Goal: Task Accomplishment & Management: Manage account settings

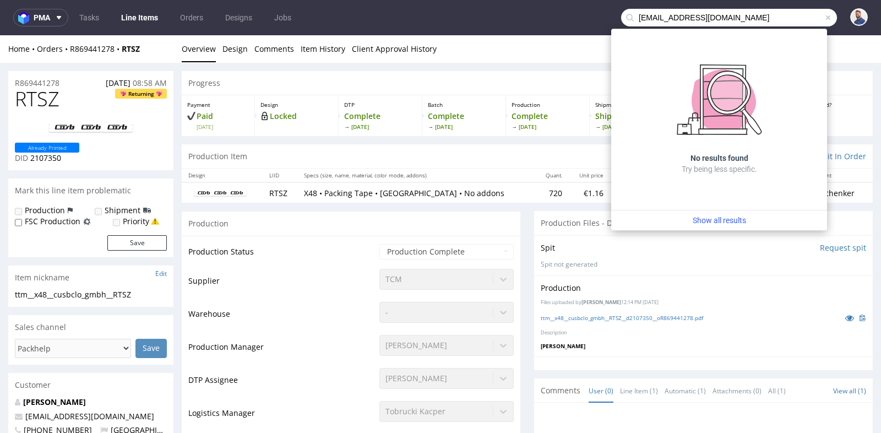
scroll to position [84, 0]
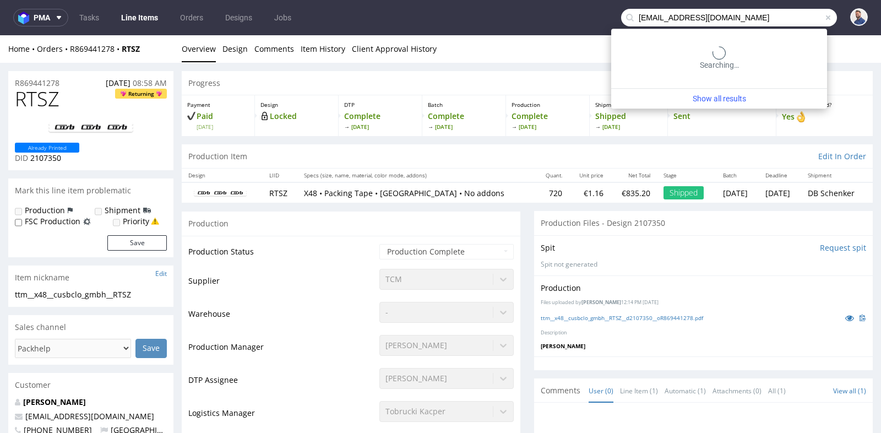
type input "[EMAIL_ADDRESS][DOMAIN_NAME]"
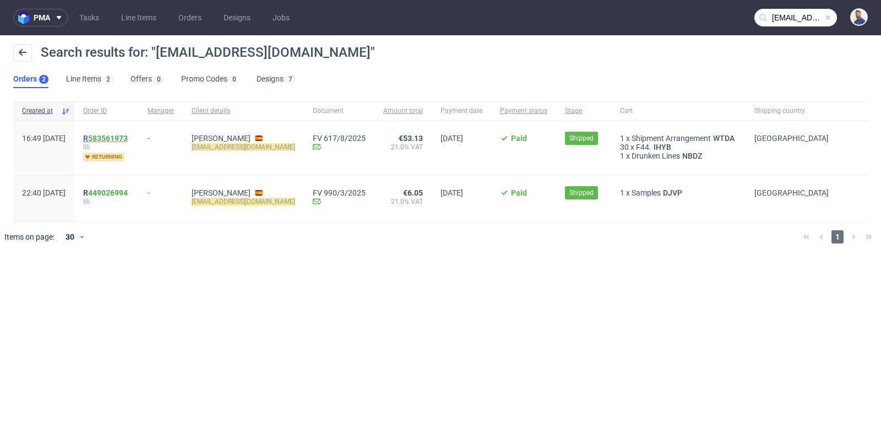
click at [128, 135] on link "583561973" at bounding box center [108, 138] width 40 height 9
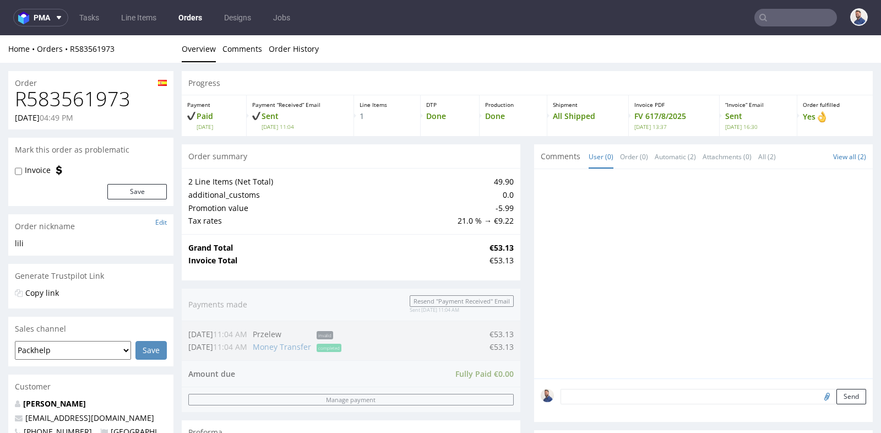
click at [513, 144] on div "Order summary" at bounding box center [351, 156] width 339 height 24
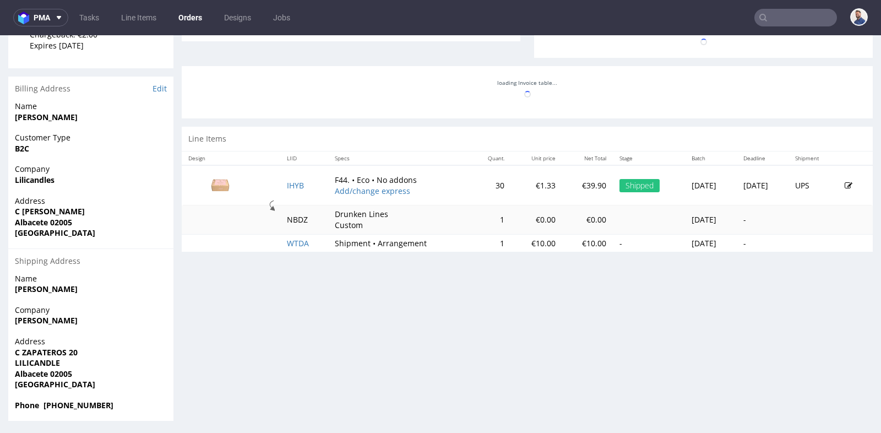
scroll to position [440, 0]
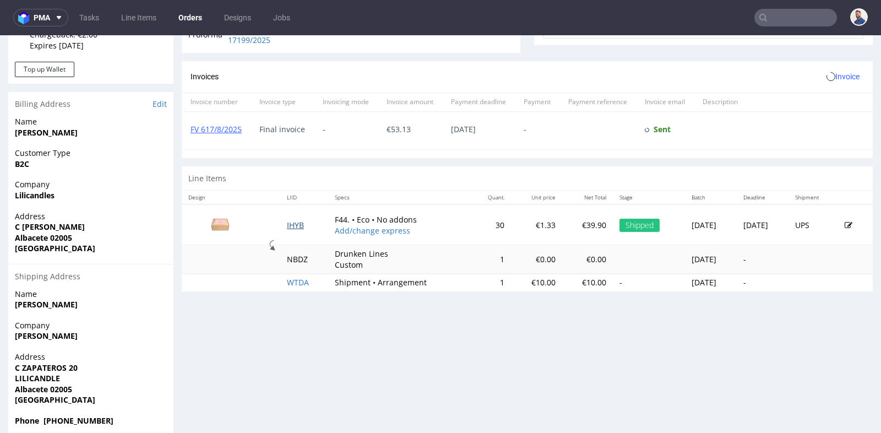
click at [282, 182] on div "Line Items" at bounding box center [527, 178] width 691 height 24
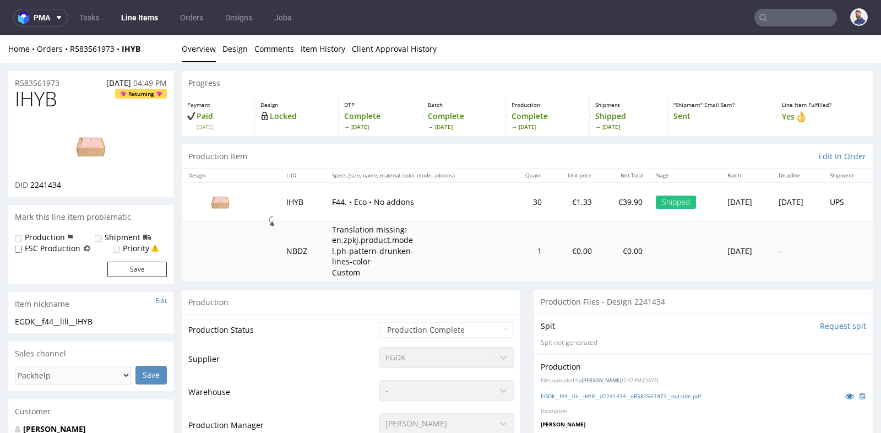
click at [506, 312] on div "Production" at bounding box center [351, 302] width 339 height 25
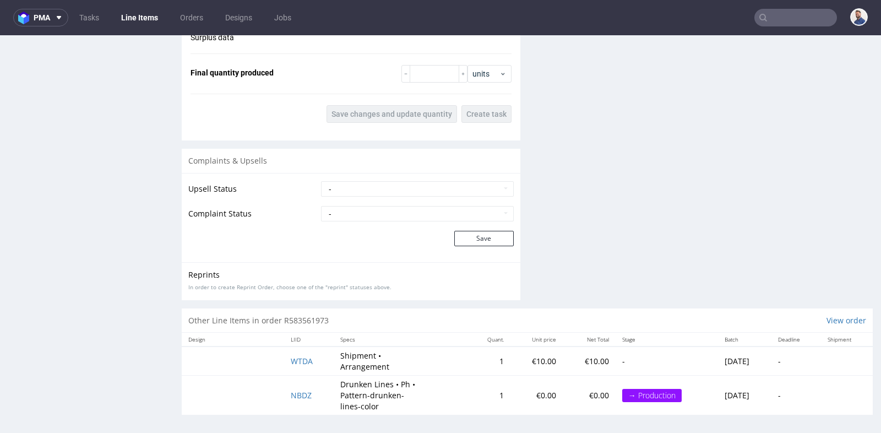
scroll to position [3, 0]
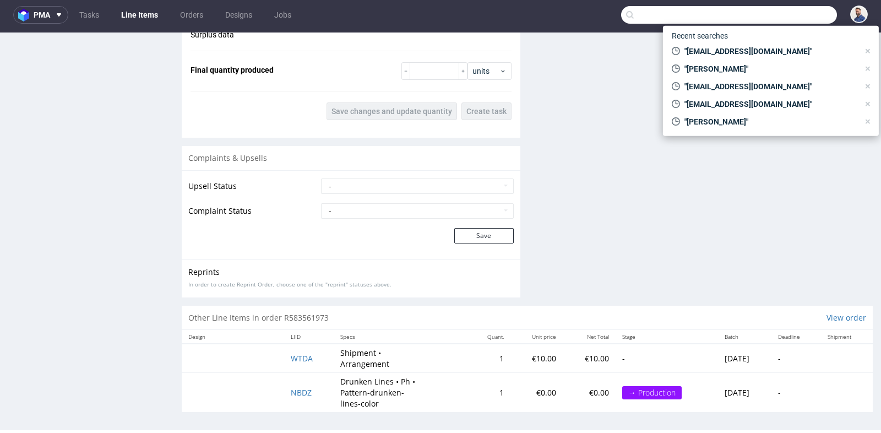
click at [783, 15] on input "text" at bounding box center [729, 15] width 216 height 18
paste input "R145283802"
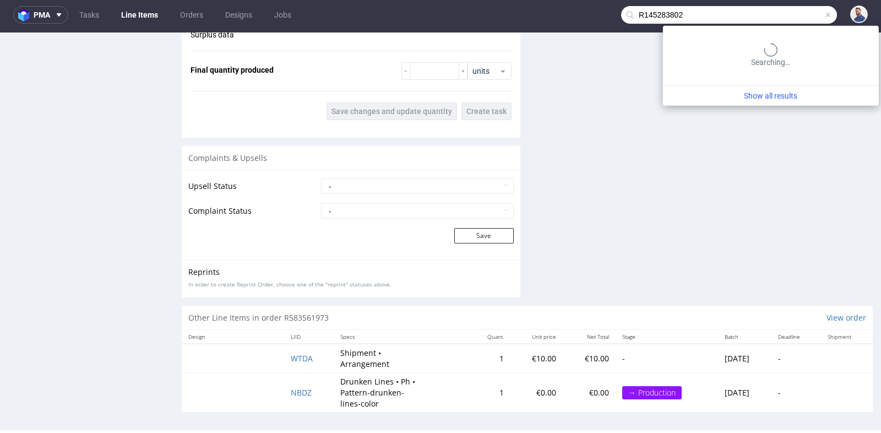
type input "R145283802"
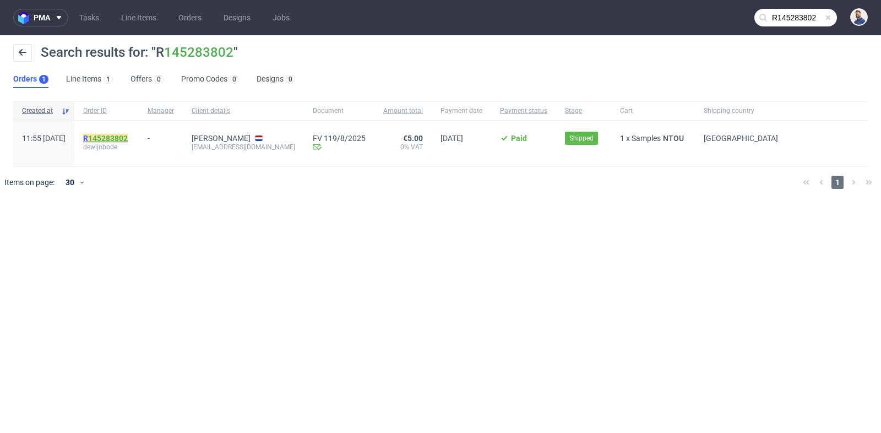
click at [128, 137] on link "145283802" at bounding box center [108, 138] width 40 height 9
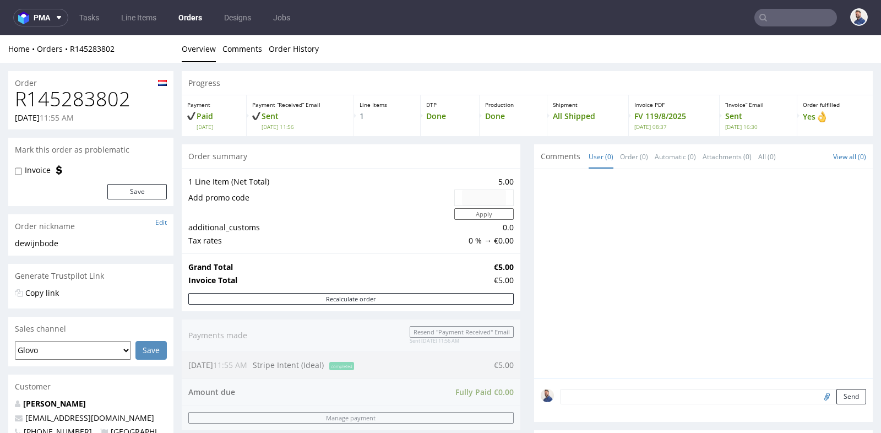
click at [780, 352] on div at bounding box center [707, 277] width 332 height 203
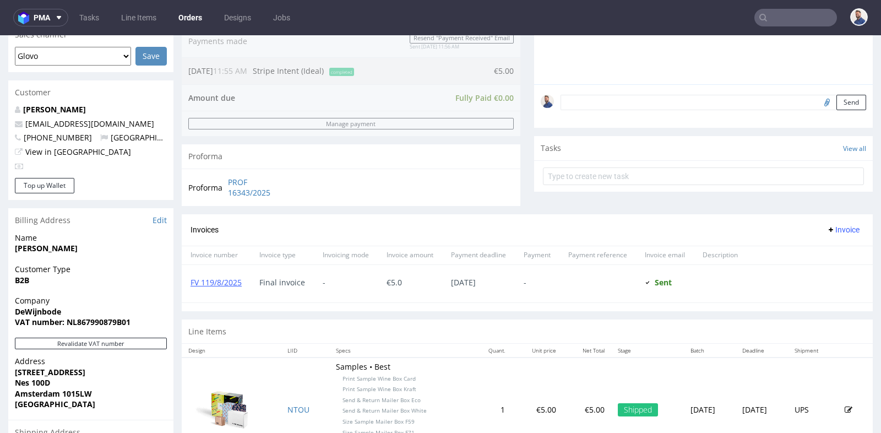
scroll to position [293, 0]
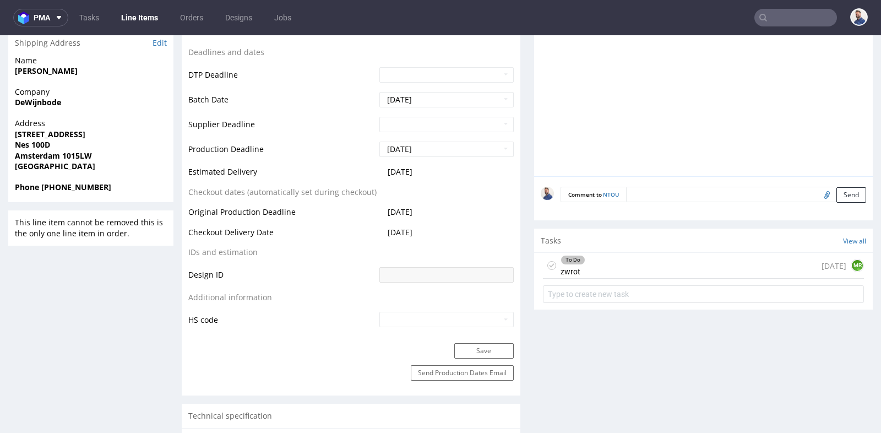
scroll to position [489, 0]
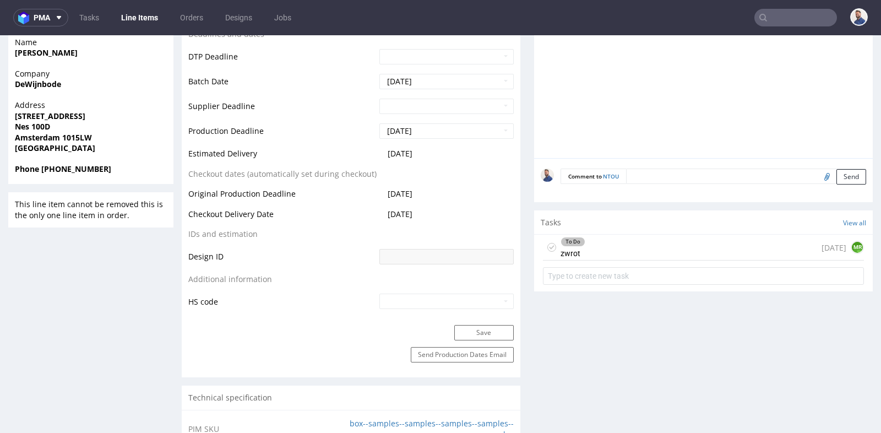
click at [640, 247] on div "To Do zwrot [DATE] MR" at bounding box center [703, 248] width 321 height 26
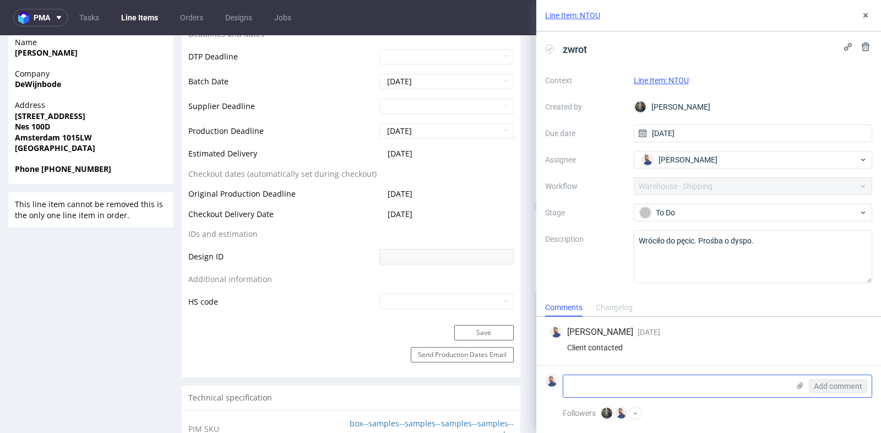
click at [648, 386] on textarea at bounding box center [676, 386] width 226 height 22
click at [624, 384] on textarea "[PERSON_NAME] chce zwrot" at bounding box center [676, 386] width 226 height 22
type textarea "[PERSON_NAME] chce otrzymać paczkę, prośba o re-shipping"
click at [853, 386] on span "Add comment" at bounding box center [838, 386] width 48 height 8
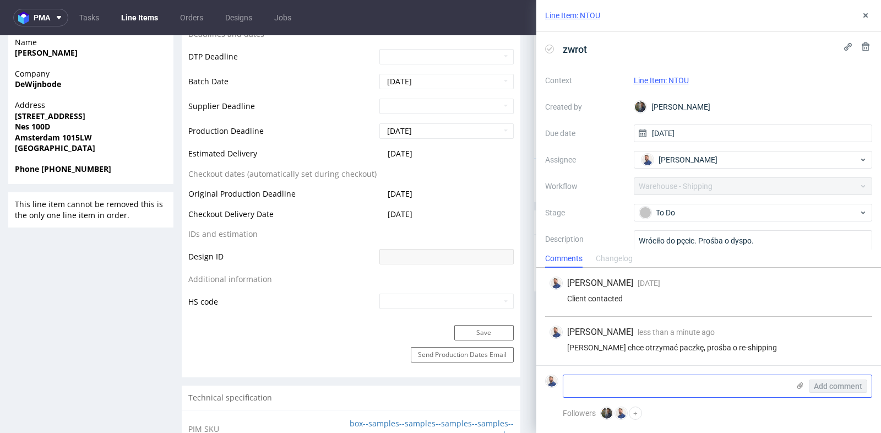
click at [753, 379] on textarea at bounding box center [676, 386] width 226 height 22
click at [634, 411] on button "+" at bounding box center [635, 412] width 13 height 13
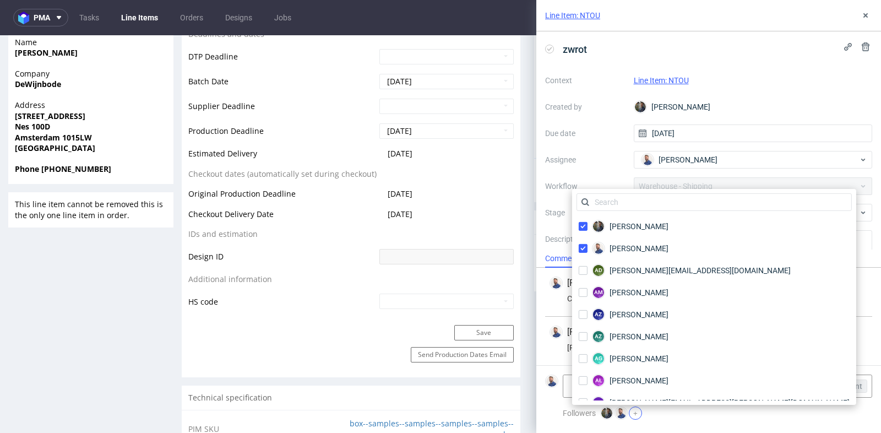
click at [634, 411] on button "+" at bounding box center [635, 412] width 13 height 13
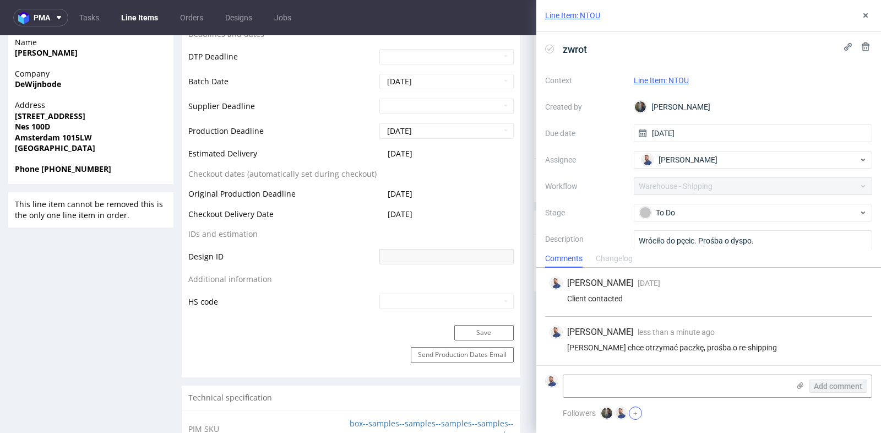
click at [636, 411] on button "+" at bounding box center [635, 412] width 13 height 13
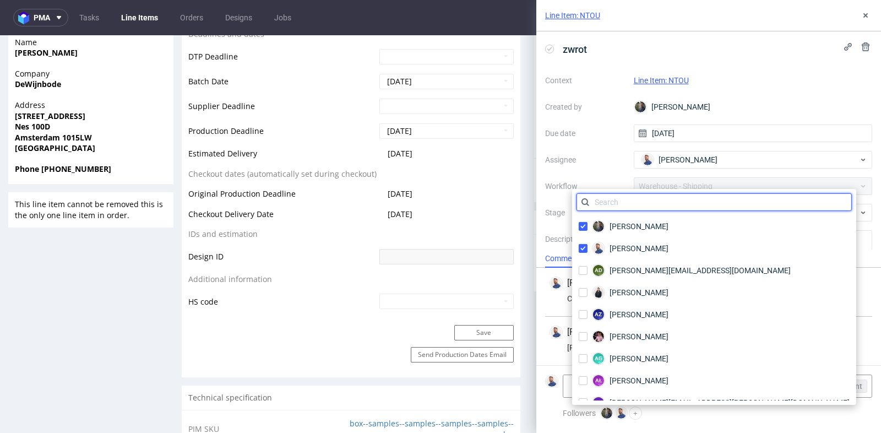
click at [668, 198] on input "text" at bounding box center [713, 202] width 275 height 18
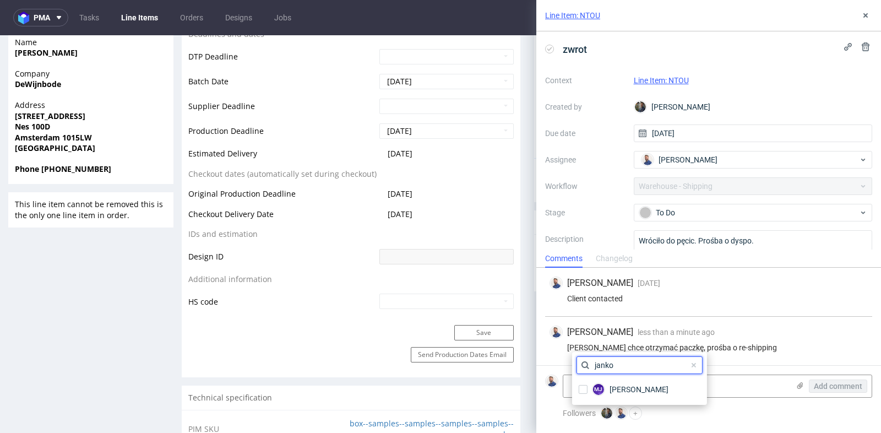
type input "janko"
click at [626, 380] on div "[PERSON_NAME]" at bounding box center [639, 389] width 126 height 22
click at [622, 387] on span "[PERSON_NAME]" at bounding box center [638, 389] width 59 height 11
checkbox input "true"
click at [834, 343] on div "[PERSON_NAME] less than a minute ago [DATE] 15:59 [PERSON_NAME] chce otrzymać p…" at bounding box center [708, 341] width 327 height 48
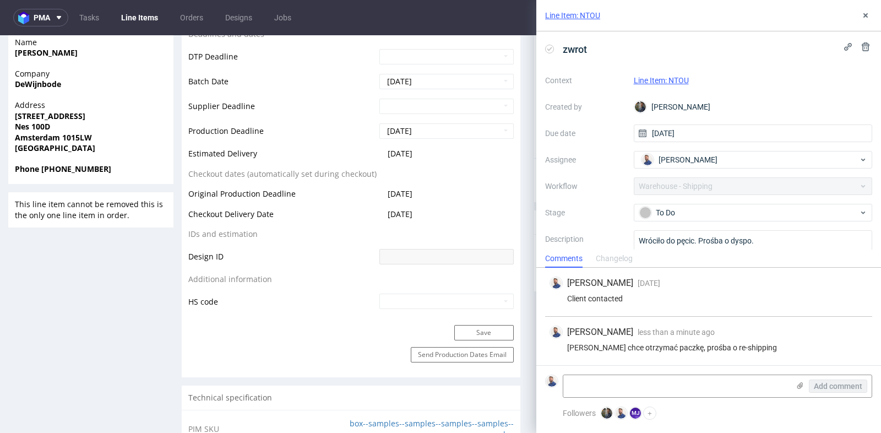
click at [747, 424] on div "Followers [PERSON_NAME] [PERSON_NAME] [PERSON_NAME] +" at bounding box center [708, 419] width 345 height 26
click at [865, 12] on icon at bounding box center [865, 15] width 9 height 9
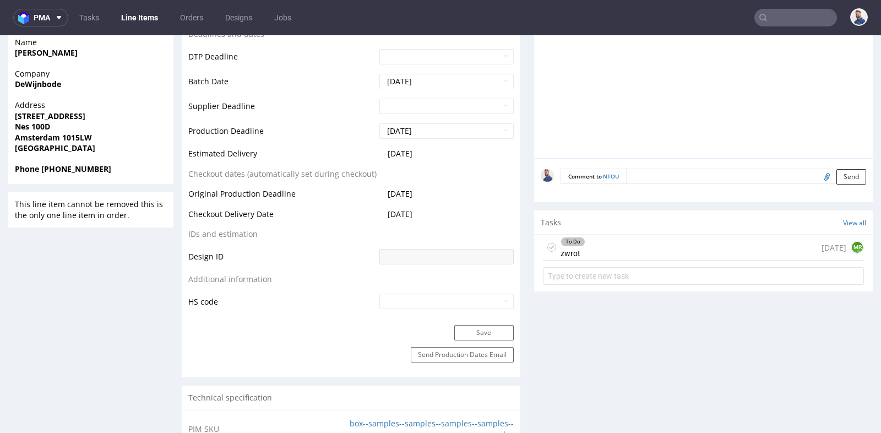
click at [704, 253] on div "To Do zwrot [DATE] MR" at bounding box center [703, 248] width 321 height 26
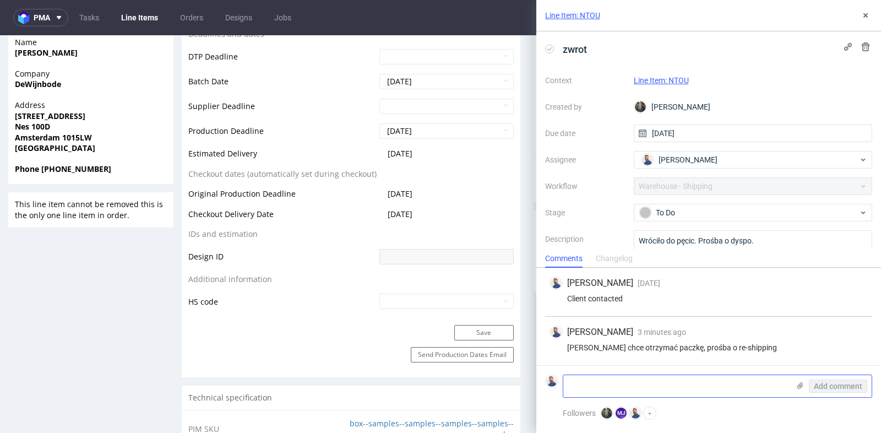
click at [676, 388] on textarea at bounding box center [676, 386] width 226 height 22
paste textarea "Den Ilp 168a 1127 PR Den Ilp The [GEOGRAPHIC_DATA]"
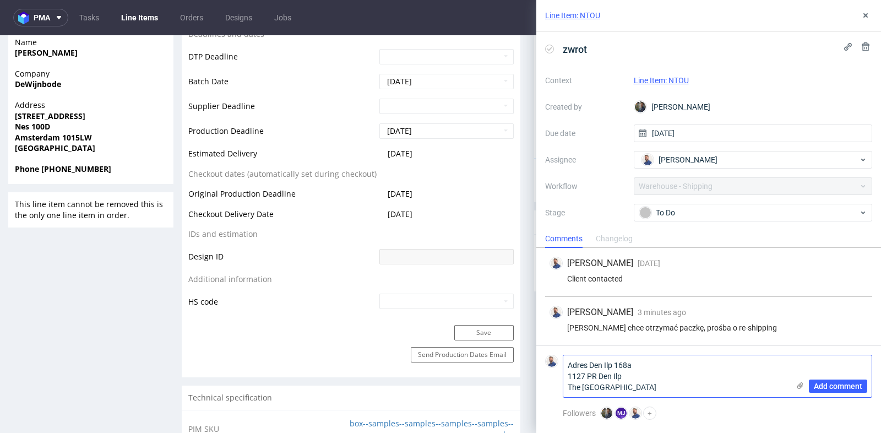
click at [589, 363] on textarea "Adres Den Ilp 168a 1127 PR Den Ilp The [GEOGRAPHIC_DATA]" at bounding box center [676, 376] width 226 height 42
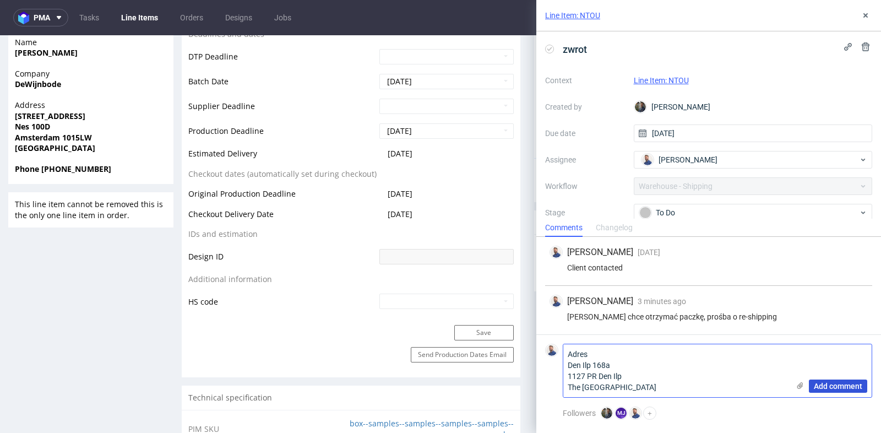
type textarea "Adres Den Ilp 168a 1127 PR Den Ilp The [GEOGRAPHIC_DATA]"
click at [848, 388] on span "Add comment" at bounding box center [838, 386] width 48 height 8
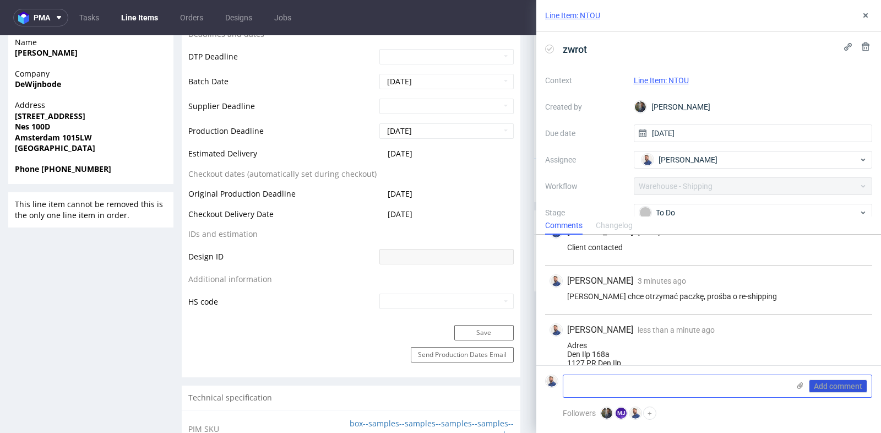
scroll to position [40, 0]
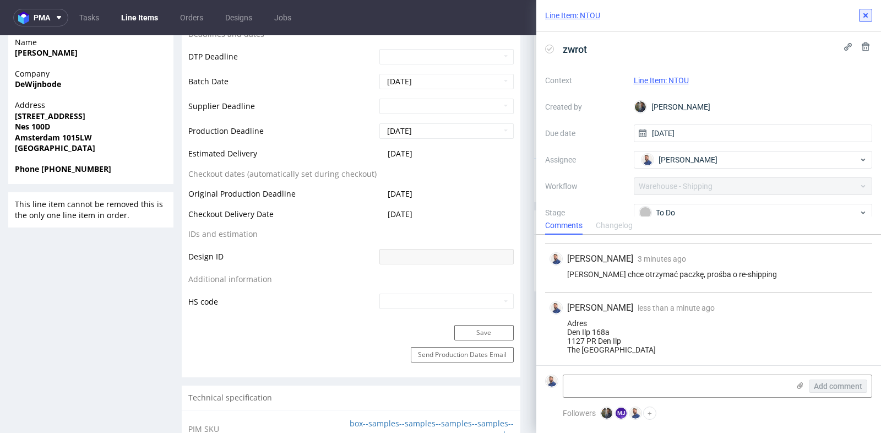
click at [864, 15] on icon at bounding box center [865, 15] width 9 height 9
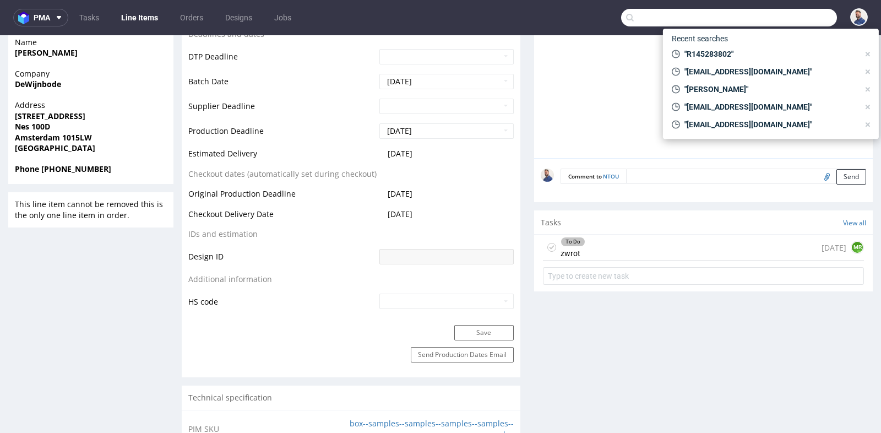
click at [783, 14] on input "text" at bounding box center [729, 18] width 216 height 18
paste input "R118475583"
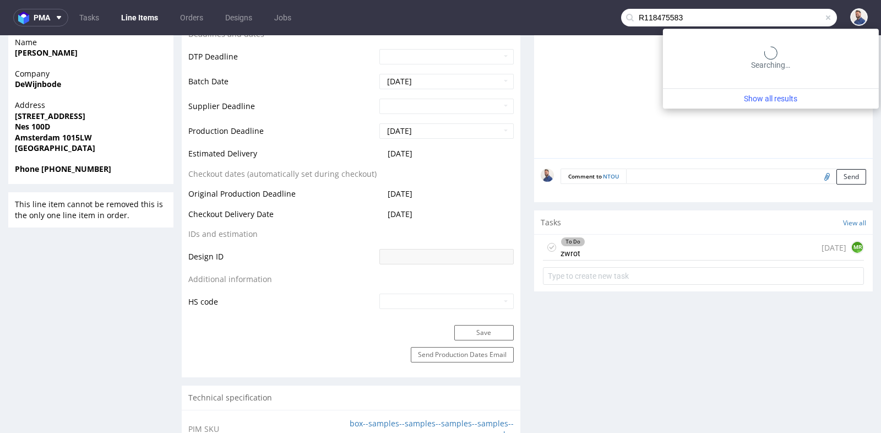
type input "R118475583"
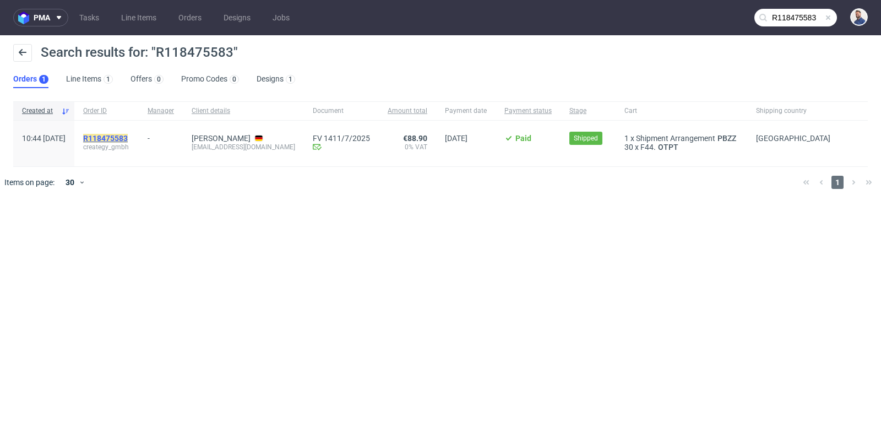
click at [128, 135] on mark "R118475583" at bounding box center [105, 138] width 45 height 9
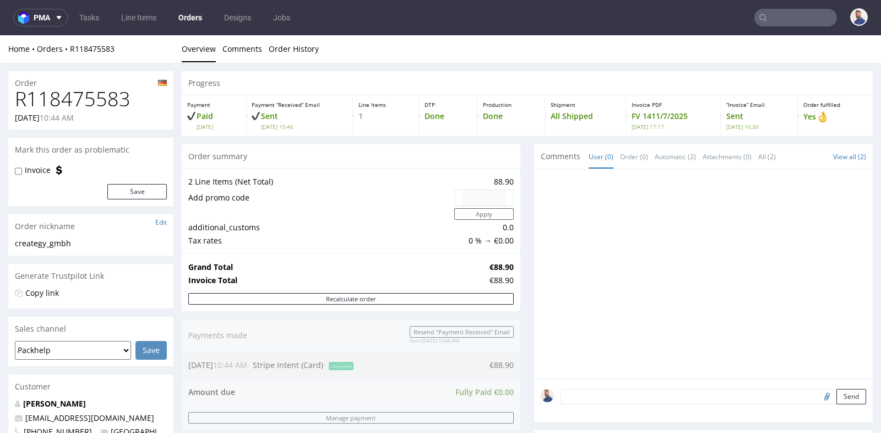
click at [523, 197] on div "Progress Payment Paid [DATE] Payment “Received” Email Sent [DATE] 10:45 Line It…" at bounding box center [527, 388] width 691 height 635
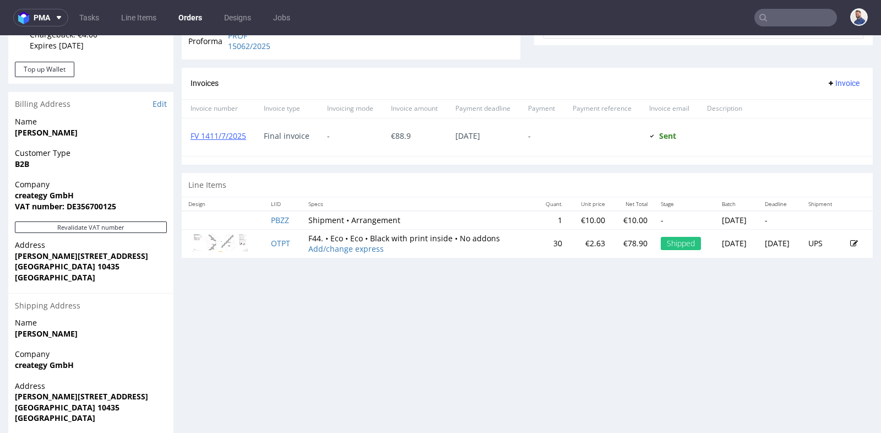
scroll to position [416, 0]
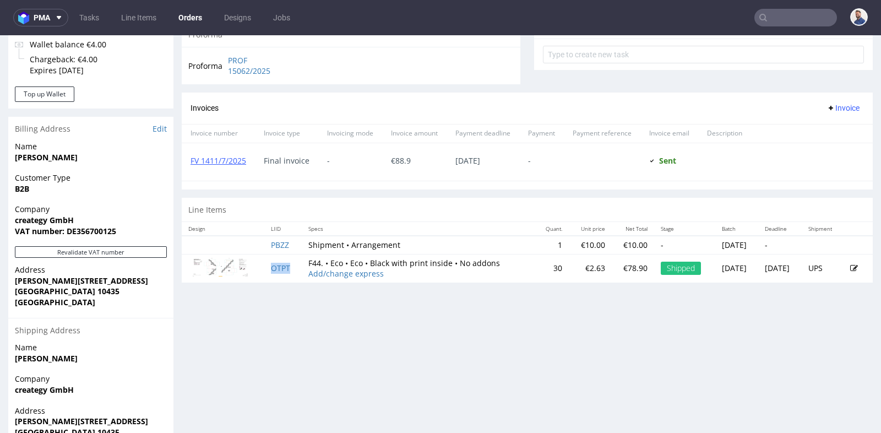
click at [276, 259] on td "OTPT" at bounding box center [282, 268] width 37 height 29
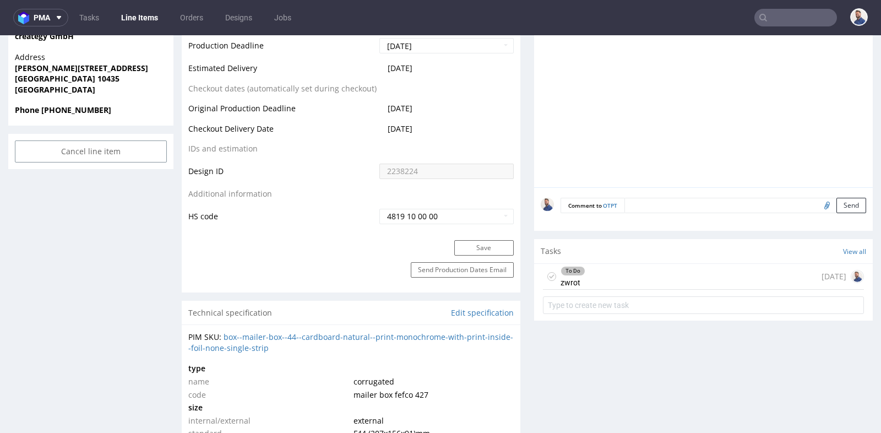
scroll to position [538, 0]
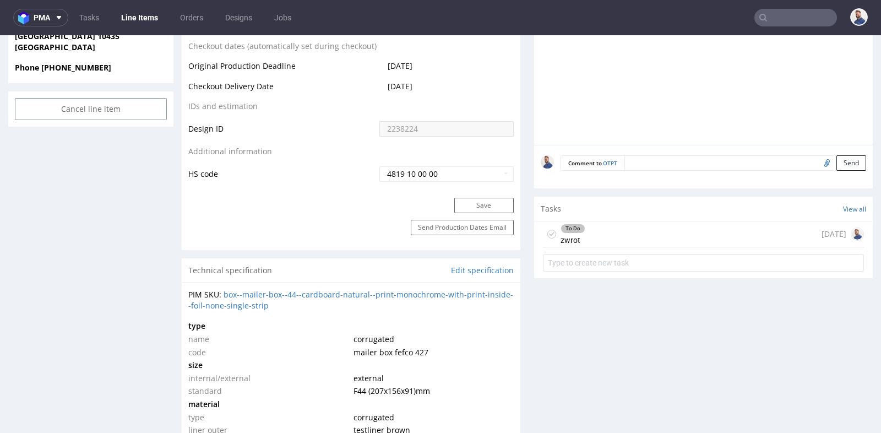
click at [700, 235] on div "To Do zwrot [DATE]" at bounding box center [703, 234] width 321 height 26
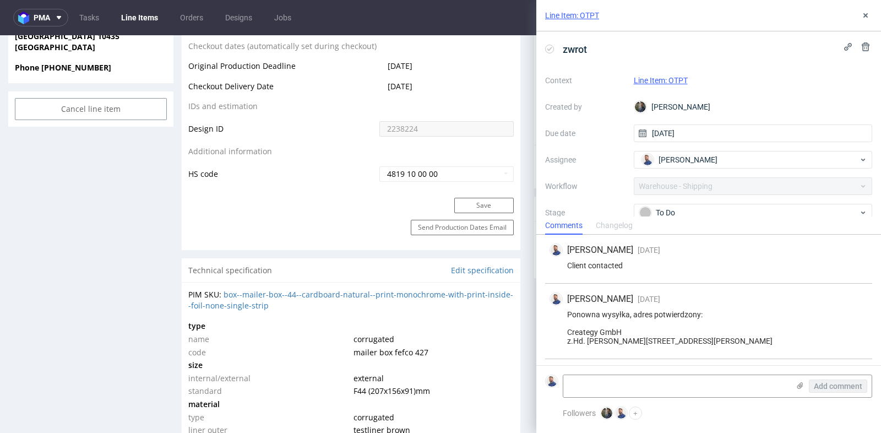
scroll to position [67, 0]
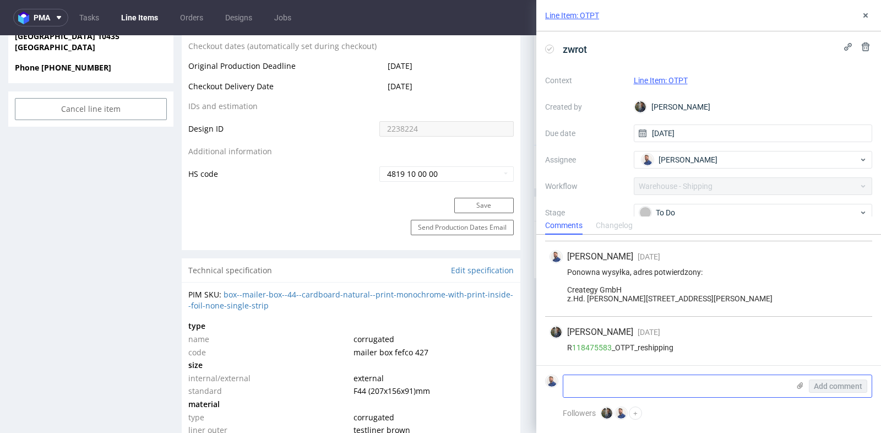
click at [678, 383] on textarea at bounding box center [676, 386] width 226 height 22
click at [864, 15] on use at bounding box center [865, 15] width 4 height 4
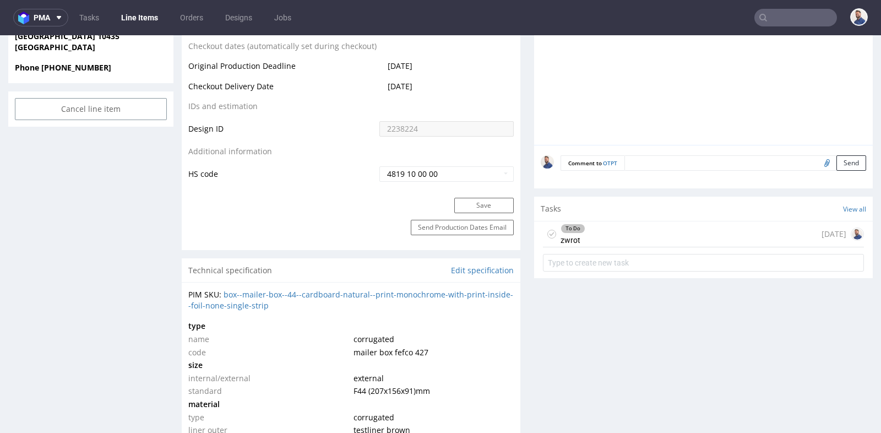
click at [787, 19] on input "text" at bounding box center [795, 18] width 83 height 18
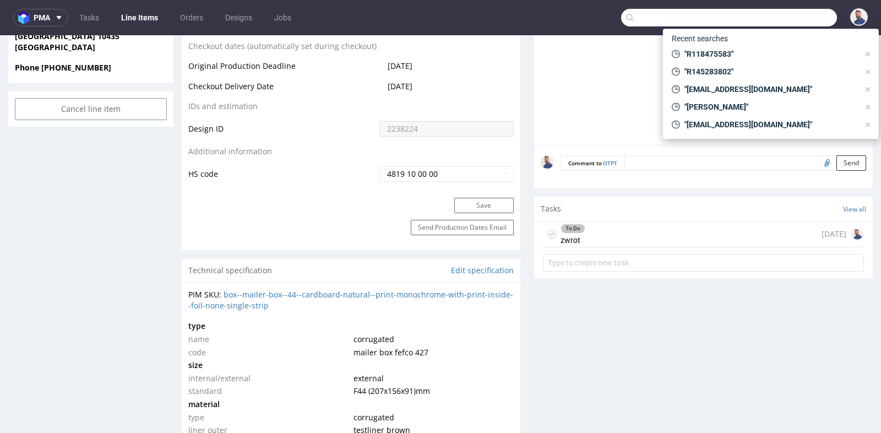
paste input "R028222325"
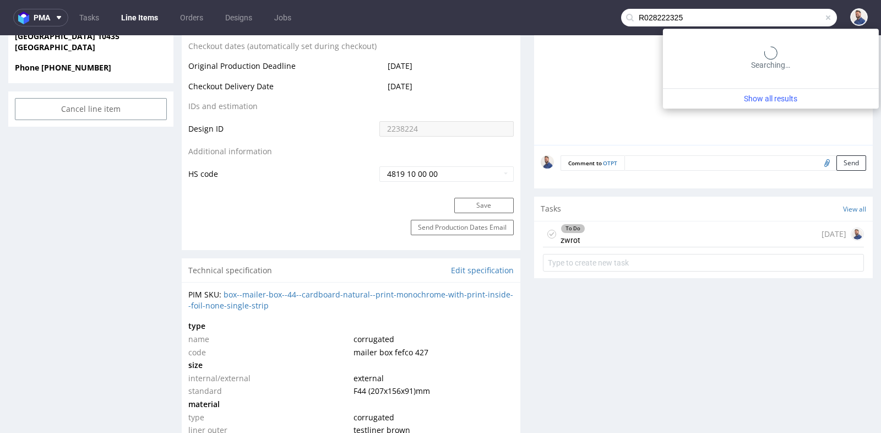
type input "R028222325"
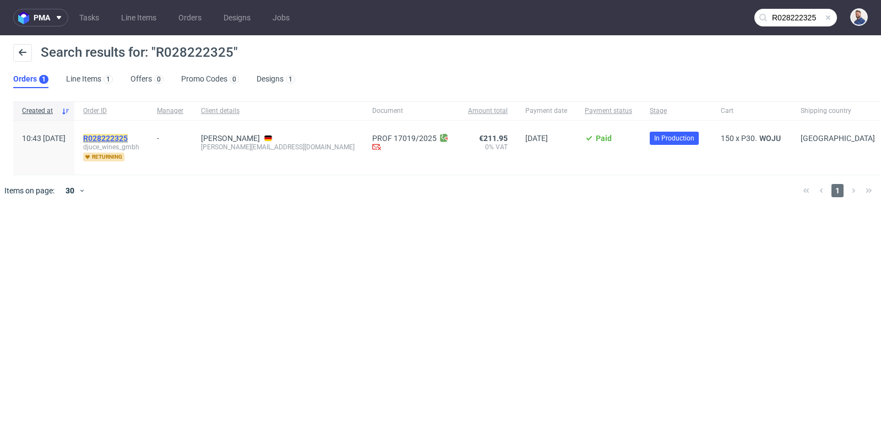
click at [124, 137] on mark "R028222325" at bounding box center [105, 138] width 45 height 9
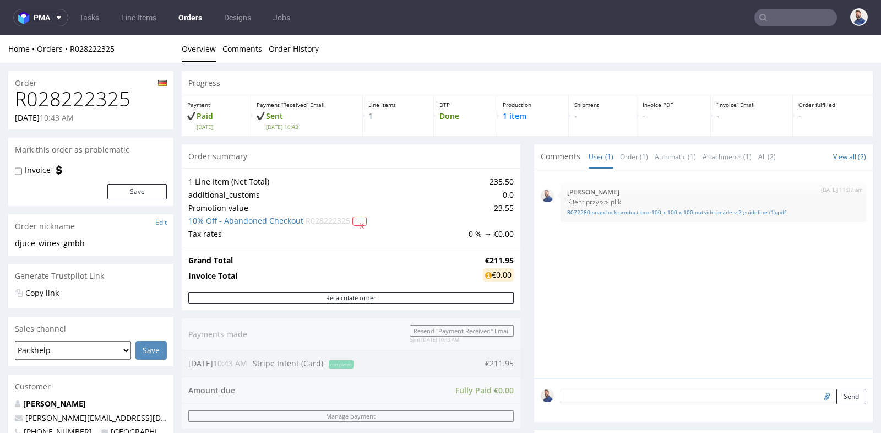
click at [515, 232] on div "1 Line Item (Net Total) 235.50 additional_customs 0.0 Promotion value -23.55 10…" at bounding box center [351, 207] width 339 height 79
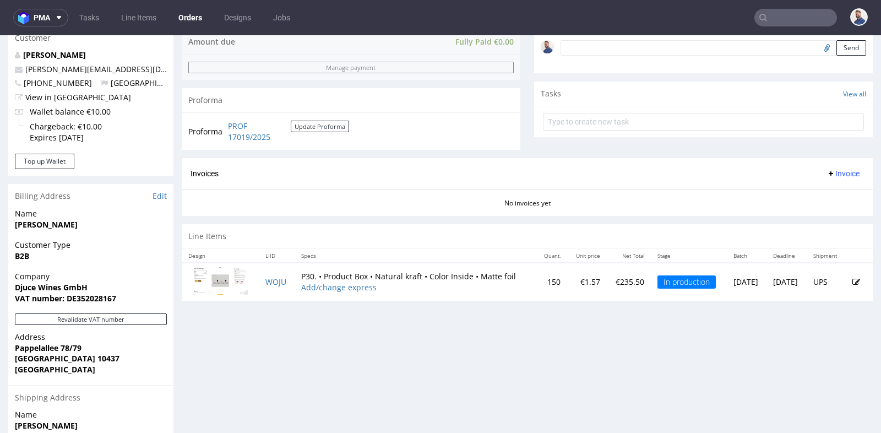
scroll to position [367, 0]
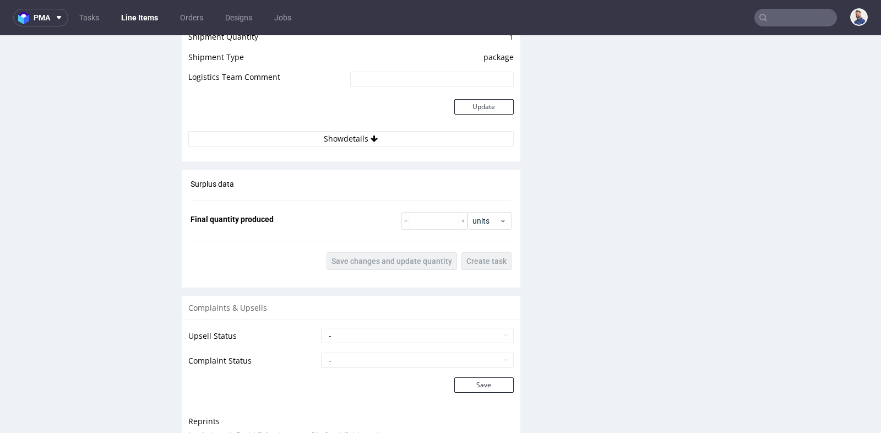
scroll to position [1247, 0]
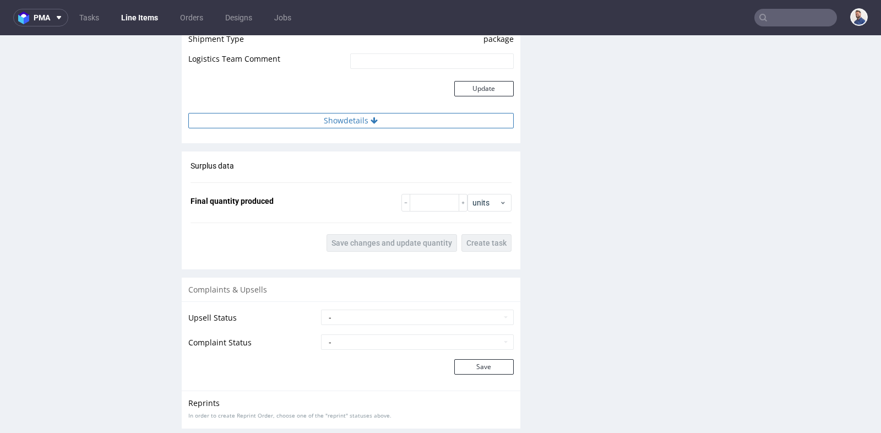
click at [344, 119] on button "Show details" at bounding box center [350, 120] width 325 height 15
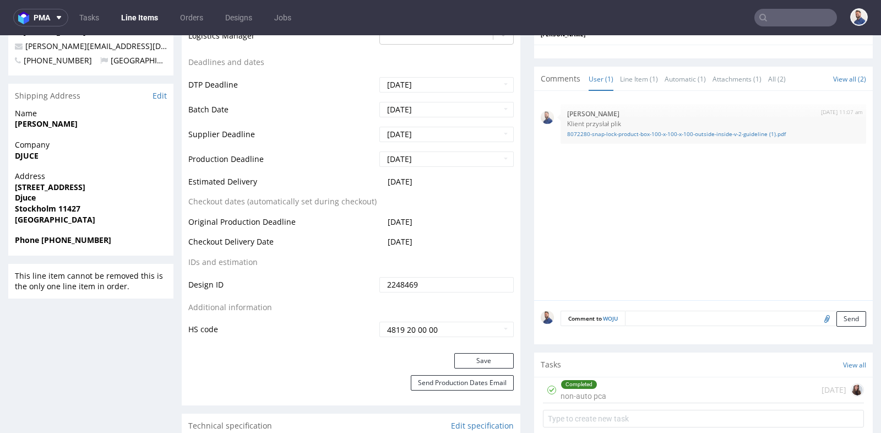
scroll to position [391, 0]
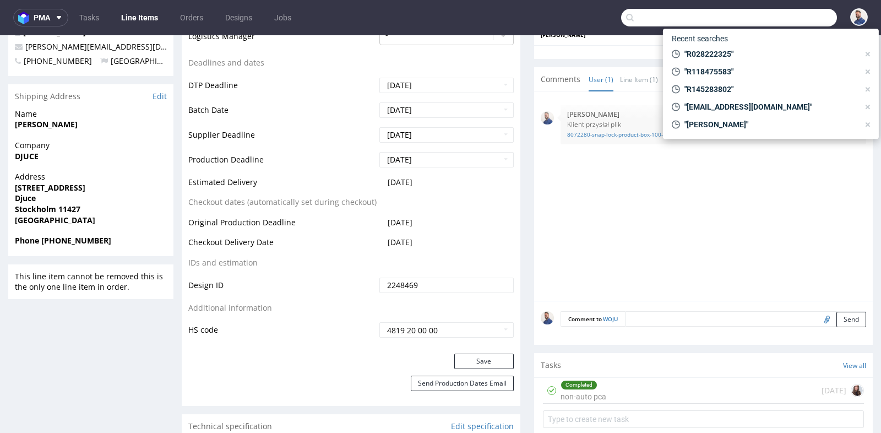
click at [784, 15] on input "text" at bounding box center [729, 18] width 216 height 18
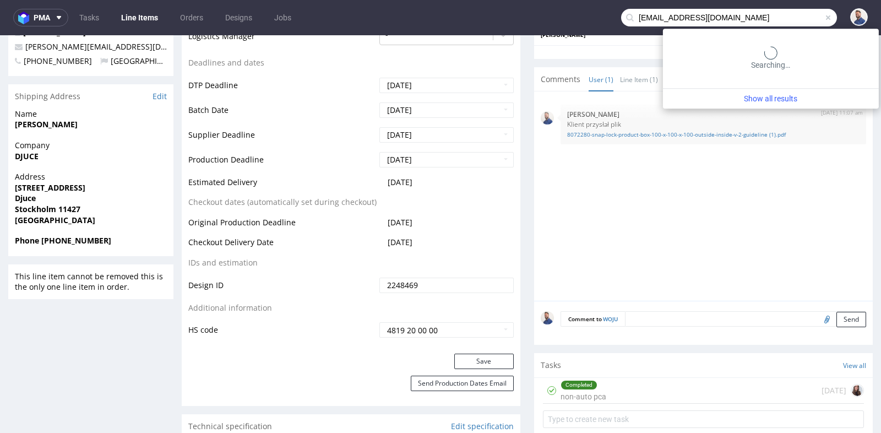
type input "[EMAIL_ADDRESS][DOMAIN_NAME]"
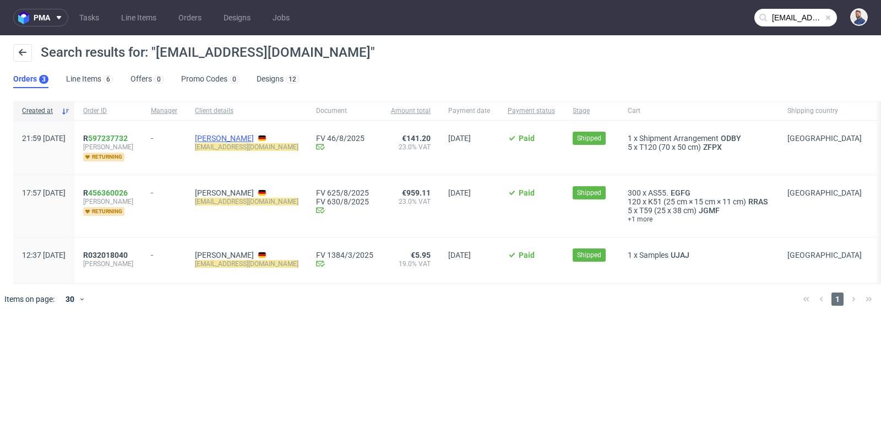
click at [243, 136] on link "[PERSON_NAME]" at bounding box center [224, 138] width 59 height 9
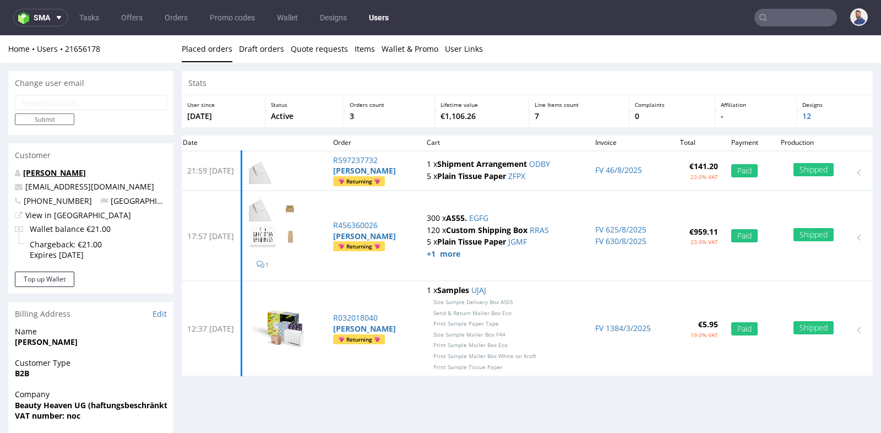
click at [64, 174] on link "[PERSON_NAME]" at bounding box center [54, 172] width 63 height 10
click at [173, 180] on div "[PERSON_NAME] [EMAIL_ADDRESS][DOMAIN_NAME] [PHONE_NUMBER] [GEOGRAPHIC_DATA] Vie…" at bounding box center [90, 219] width 165 height 104
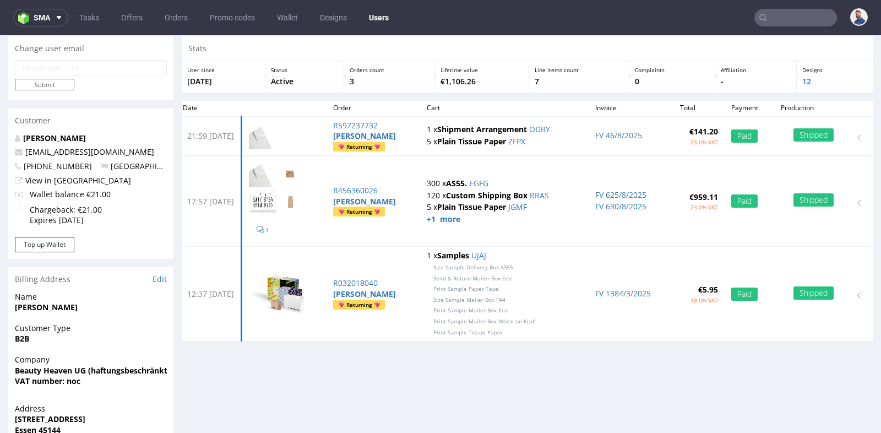
scroll to position [24, 0]
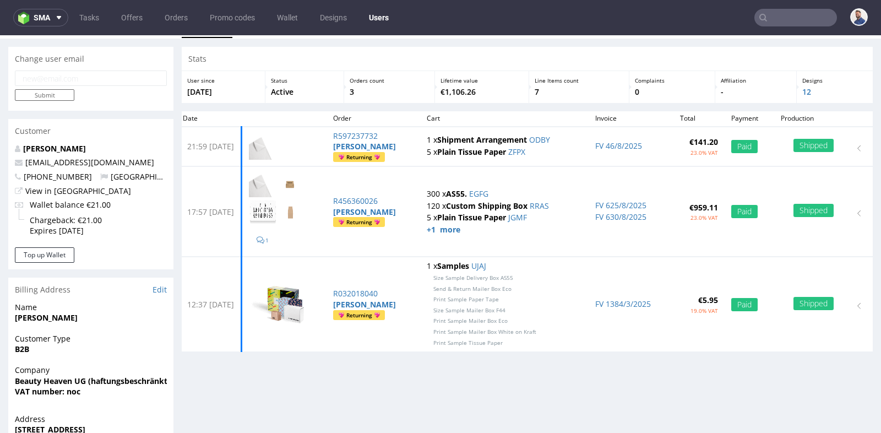
click at [86, 82] on input "email" at bounding box center [91, 77] width 152 height 15
paste input "[EMAIL_ADDRESS][DOMAIN_NAME]"
type input "[EMAIL_ADDRESS][DOMAIN_NAME]"
click at [60, 91] on input "Submit" at bounding box center [44, 95] width 59 height 12
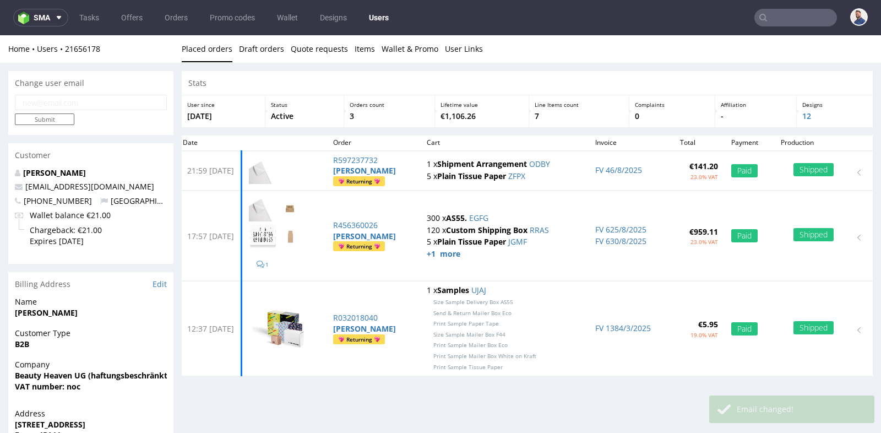
scroll to position [0, 0]
